Goal: Transaction & Acquisition: Purchase product/service

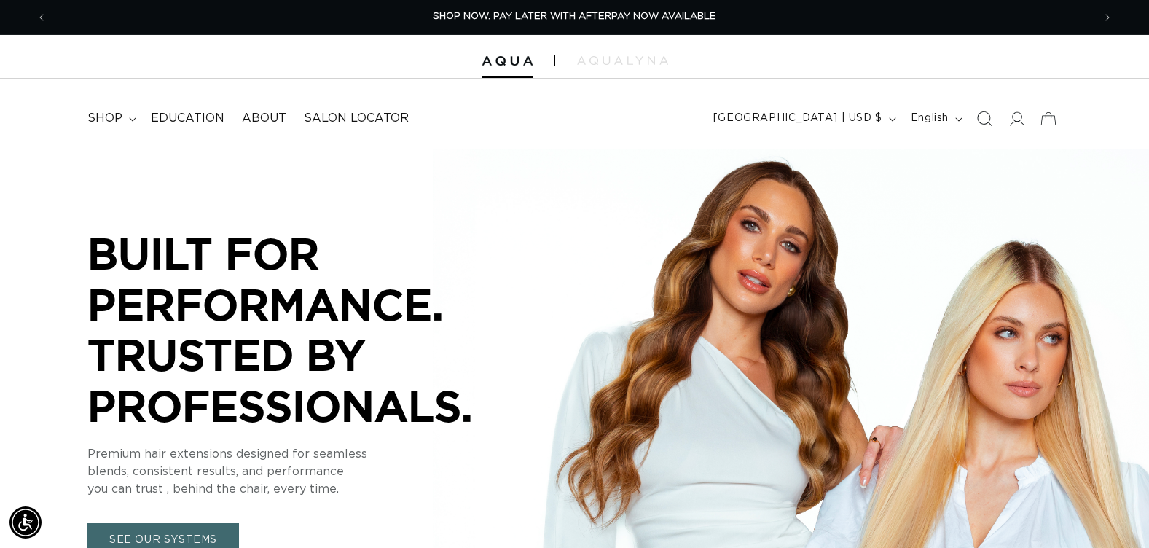
click at [987, 116] on icon "Search" at bounding box center [983, 118] width 15 height 15
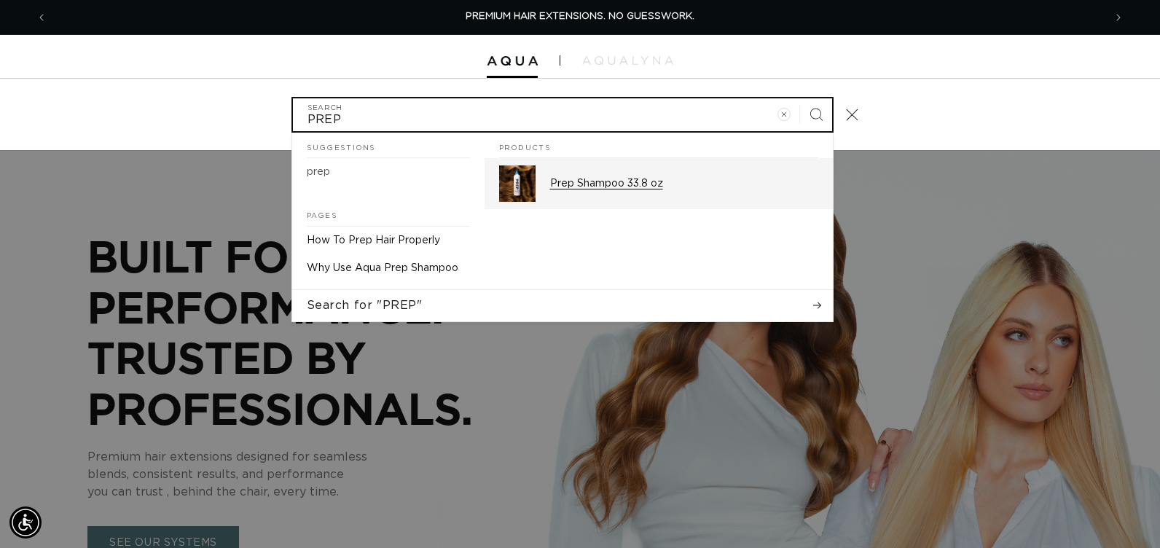
type input "PREP"
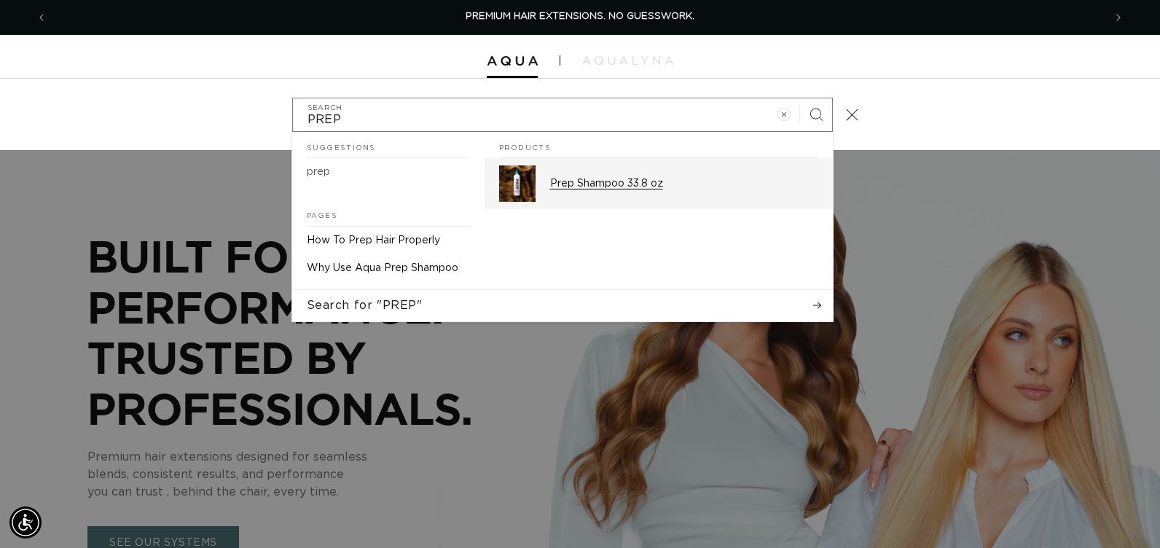
click at [508, 182] on img "Search" at bounding box center [517, 183] width 36 height 36
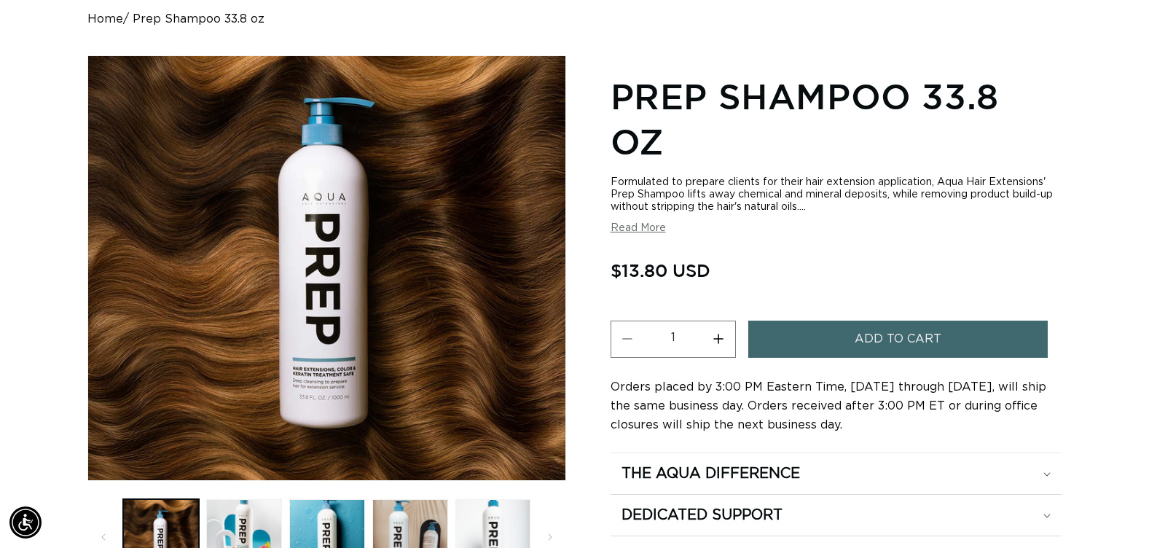
scroll to position [0, 2091]
